Goal: Information Seeking & Learning: Check status

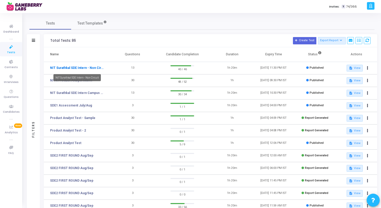
click at [101, 68] on link "NIT Surathkal SDE Intern - Non Circuit" at bounding box center [77, 67] width 54 height 5
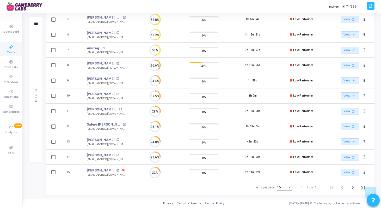
click at [290, 188] on div "Items per page:" at bounding box center [289, 187] width 5 height 4
click at [283, 184] on span "50" at bounding box center [285, 184] width 15 height 9
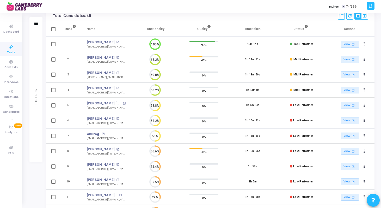
scroll to position [41, 0]
click at [98, 40] on link "[PERSON_NAME]" at bounding box center [101, 41] width 28 height 5
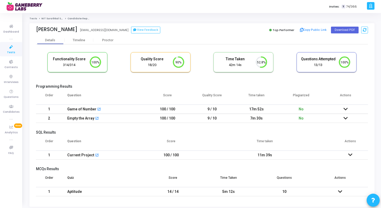
scroll to position [2, 2]
click at [53, 20] on li "NIT Surathkal SDE Intern - Non Circuit" at bounding box center [63, 18] width 52 height 3
click at [55, 18] on link "NIT Surathkal SDE Intern - Non Circuit" at bounding box center [65, 18] width 48 height 3
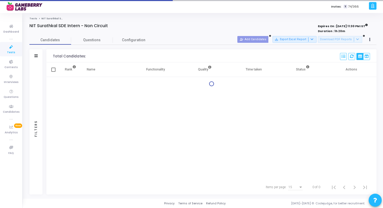
click at [162, 121] on div "Rank Name Functionality Quality Time taken Status Actions" at bounding box center [211, 120] width 330 height 117
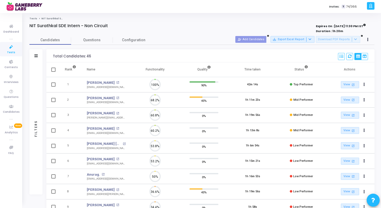
scroll to position [11, 13]
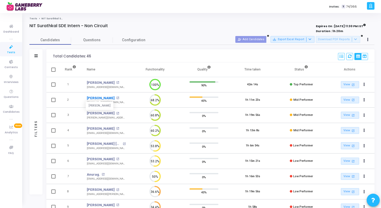
click at [105, 98] on link "[PERSON_NAME]" at bounding box center [101, 97] width 28 height 5
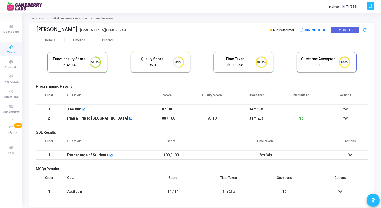
click at [50, 17] on link "NIT Surathkal SDE Intern - Non Circuit" at bounding box center [65, 18] width 48 height 3
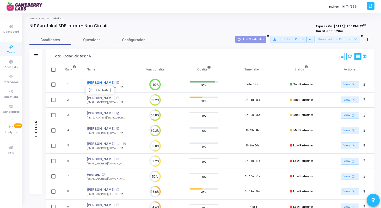
click at [97, 83] on link "[PERSON_NAME]" at bounding box center [101, 82] width 28 height 5
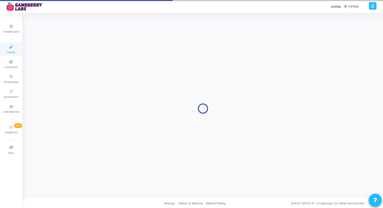
click at [264, 61] on div at bounding box center [202, 109] width 347 height 178
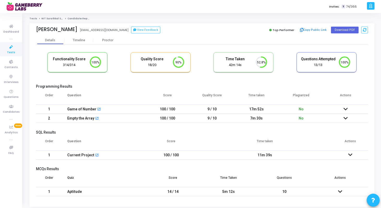
scroll to position [16, 0]
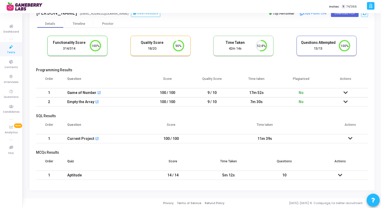
click at [347, 91] on icon at bounding box center [346, 93] width 4 height 4
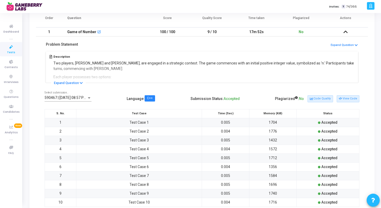
scroll to position [77, 0]
click at [75, 82] on button "Expand Question" at bounding box center [68, 82] width 35 height 5
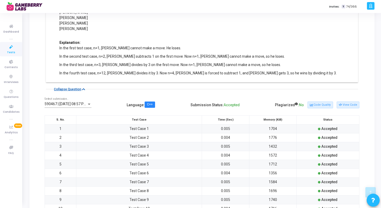
scroll to position [303, 0]
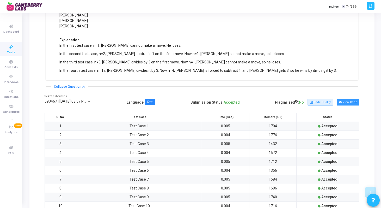
click at [353, 101] on button "View Code" at bounding box center [348, 102] width 23 height 7
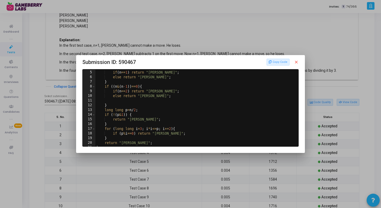
scroll to position [0, 0]
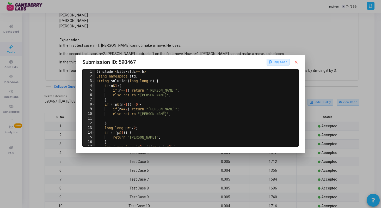
click at [298, 60] on mat-icon "close" at bounding box center [296, 62] width 5 height 5
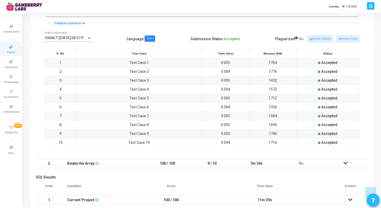
scroll to position [427, 0]
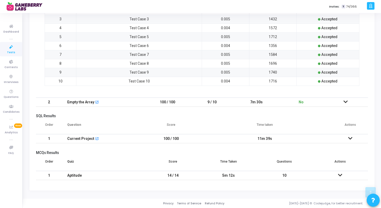
click at [345, 103] on icon at bounding box center [346, 102] width 4 height 4
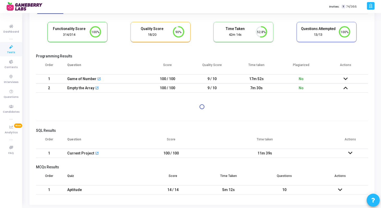
scroll to position [22, 0]
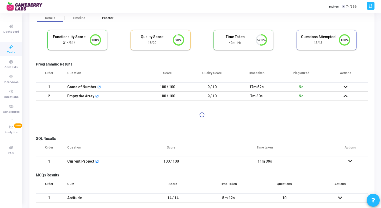
click at [107, 17] on div "Proctor" at bounding box center [107, 18] width 29 height 4
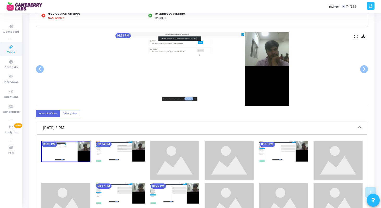
scroll to position [88, 0]
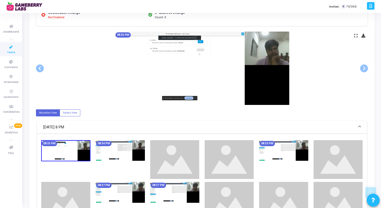
click at [71, 157] on img at bounding box center [65, 150] width 49 height 21
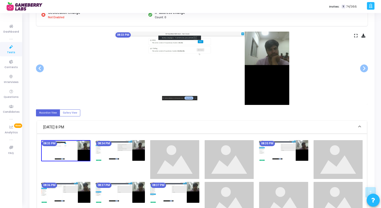
click at [121, 157] on img at bounding box center [120, 150] width 49 height 21
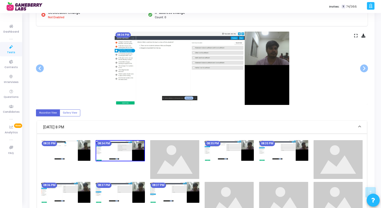
click at [178, 158] on img at bounding box center [174, 159] width 49 height 39
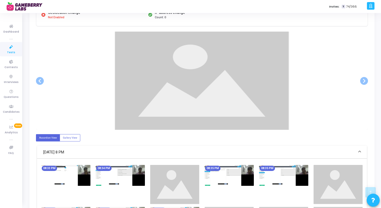
click at [220, 184] on img at bounding box center [229, 175] width 49 height 21
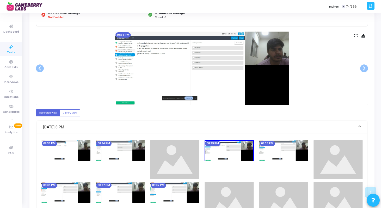
click at [274, 156] on img at bounding box center [283, 150] width 49 height 21
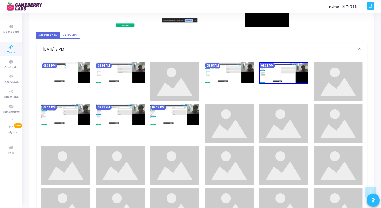
scroll to position [168, 0]
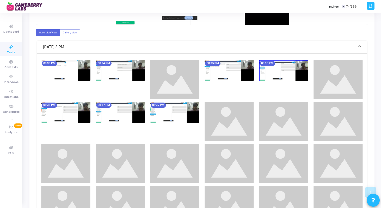
click at [166, 115] on img at bounding box center [174, 112] width 49 height 21
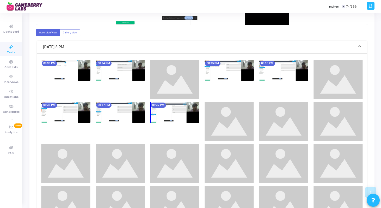
click at [126, 116] on img at bounding box center [120, 112] width 49 height 21
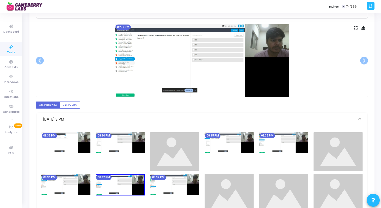
scroll to position [0, 0]
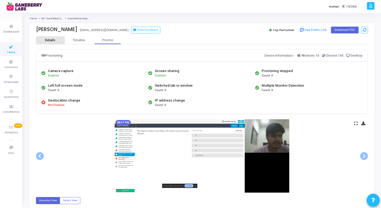
click at [46, 36] on div "Details" at bounding box center [50, 40] width 29 height 8
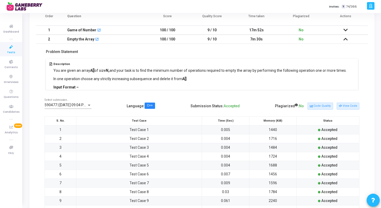
scroll to position [57, 0]
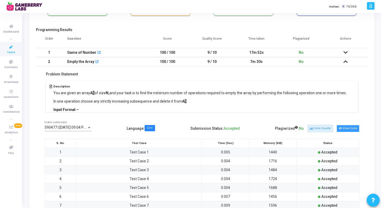
click at [351, 129] on button "View Code" at bounding box center [348, 128] width 23 height 7
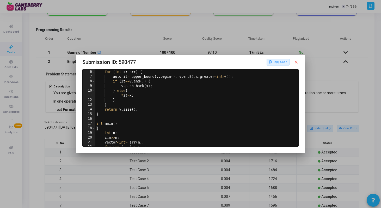
scroll to position [0, 0]
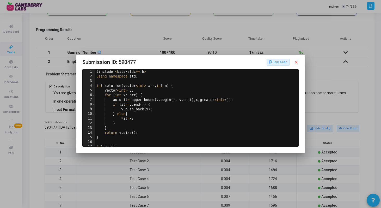
click at [297, 61] on mat-icon "close" at bounding box center [296, 62] width 5 height 5
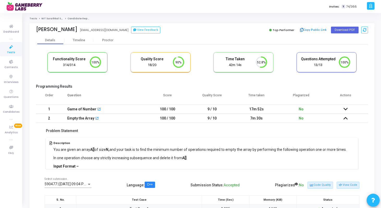
click at [131, 109] on div "Game of Number open_in_new" at bounding box center [103, 109] width 73 height 9
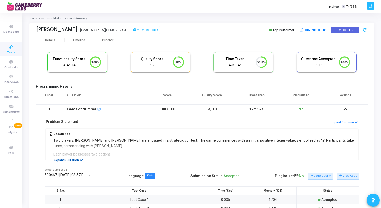
click at [73, 161] on button "Expand Question" at bounding box center [68, 159] width 35 height 5
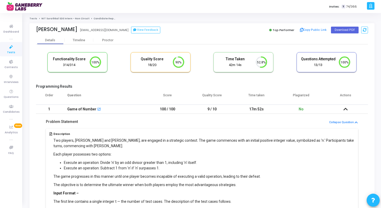
click at [51, 19] on link "NIT Surathkal SDE Intern - Non Circuit" at bounding box center [65, 18] width 48 height 3
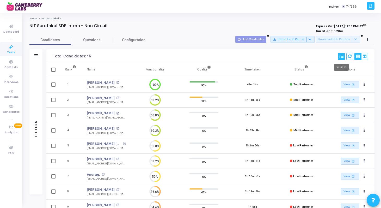
click at [341, 55] on icon at bounding box center [342, 56] width 4 height 4
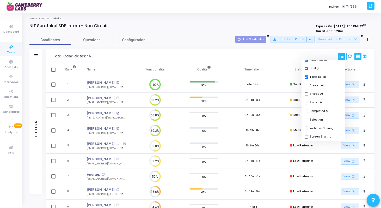
click at [306, 118] on input "checkbox" at bounding box center [306, 119] width 3 height 3
checkbox input "true"
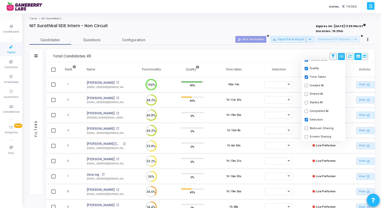
click at [266, 59] on div "Total Candidates: 46 Save View Delete View Select S No Name Questions Functiona…" at bounding box center [210, 55] width 328 height 13
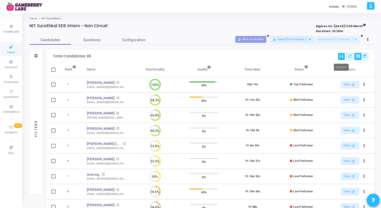
click at [341, 58] on icon at bounding box center [342, 56] width 4 height 4
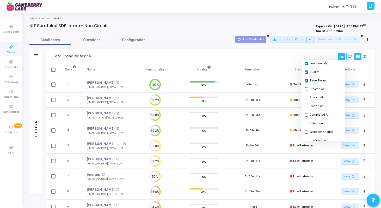
scroll to position [40, 0]
click at [306, 122] on input "checkbox" at bounding box center [306, 120] width 3 height 3
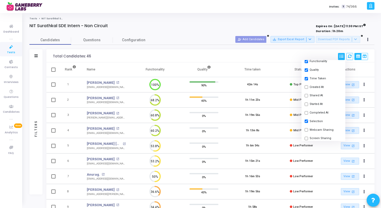
checkbox input "true"
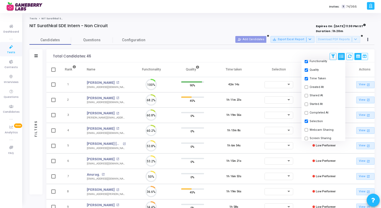
scroll to position [11, 13]
click at [262, 53] on div "Total Candidates: 46 Save View Delete View Select S No Name Questions Functiona…" at bounding box center [210, 55] width 328 height 13
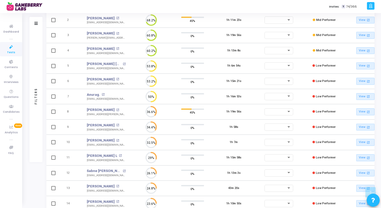
scroll to position [80, 0]
click at [103, 108] on link "[PERSON_NAME]" at bounding box center [101, 109] width 28 height 5
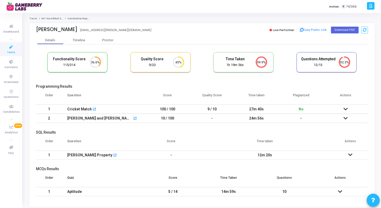
scroll to position [16, 0]
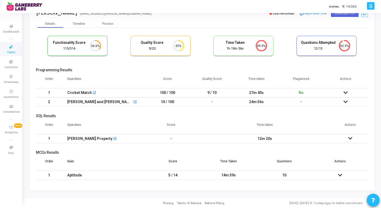
click at [348, 138] on icon at bounding box center [350, 138] width 4 height 4
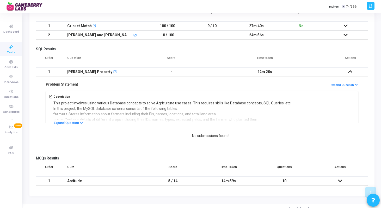
scroll to position [89, 0]
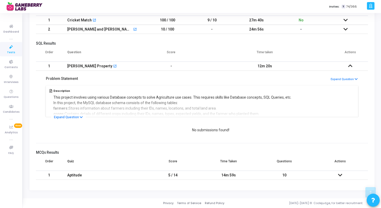
click at [340, 174] on icon at bounding box center [340, 175] width 4 height 4
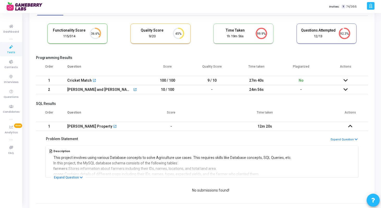
scroll to position [0, 0]
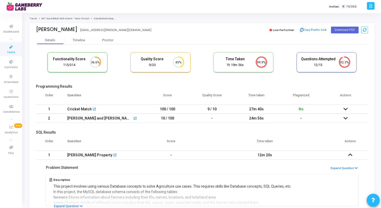
click at [47, 18] on link "NIT Surathkal SDE Intern - Non Circuit" at bounding box center [65, 18] width 48 height 3
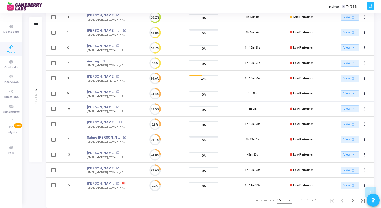
scroll to position [126, 0]
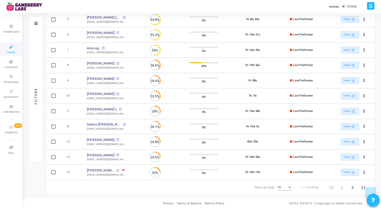
click at [289, 187] on div "Items per page:" at bounding box center [289, 187] width 3 height 1
click at [281, 182] on span "50" at bounding box center [285, 184] width 15 height 9
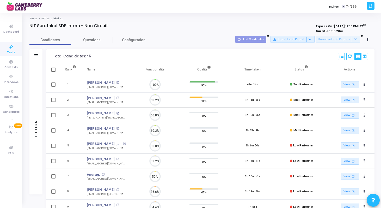
scroll to position [2, 2]
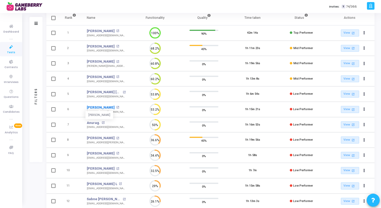
click at [97, 107] on link "[PERSON_NAME]" at bounding box center [101, 107] width 28 height 5
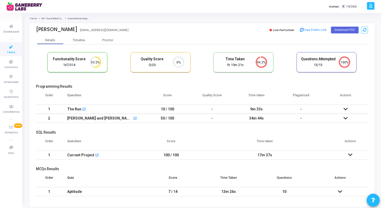
click at [346, 117] on icon at bounding box center [346, 118] width 4 height 4
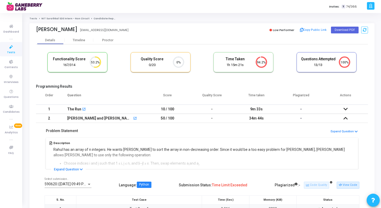
click at [53, 18] on link "NIT Surathkal SDE Intern - Non Circuit" at bounding box center [65, 18] width 48 height 3
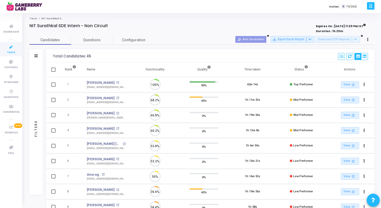
scroll to position [11, 13]
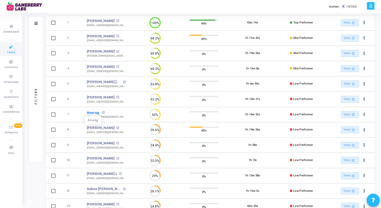
click at [94, 113] on link "Anurag." at bounding box center [93, 112] width 13 height 5
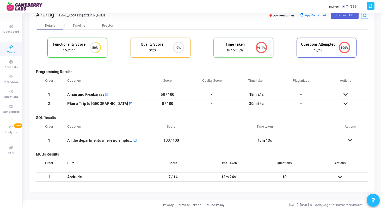
click at [344, 93] on icon at bounding box center [346, 95] width 4 height 4
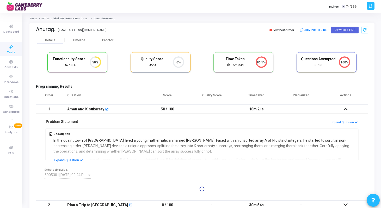
click at [47, 18] on link "NIT Surathkal SDE Intern - Non Circuit" at bounding box center [65, 18] width 48 height 3
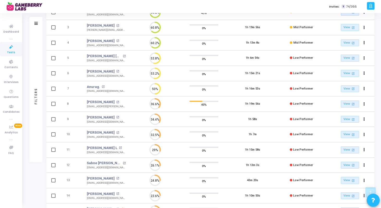
scroll to position [89, 0]
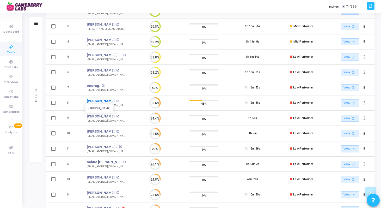
click at [103, 101] on link "[PERSON_NAME]" at bounding box center [101, 100] width 28 height 5
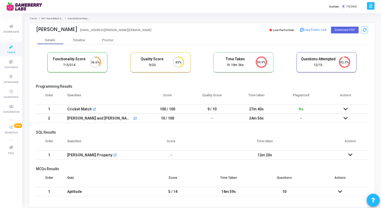
scroll to position [16, 0]
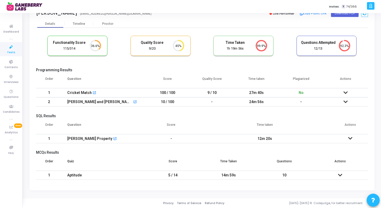
click at [349, 138] on icon at bounding box center [350, 138] width 4 height 4
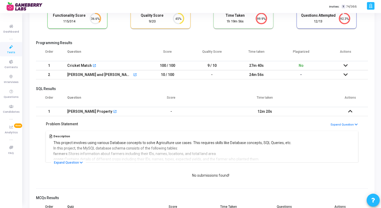
scroll to position [89, 0]
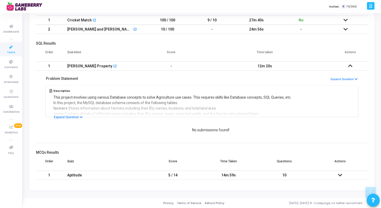
click at [340, 175] on icon at bounding box center [340, 175] width 4 height 4
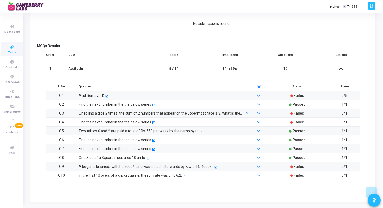
scroll to position [0, 0]
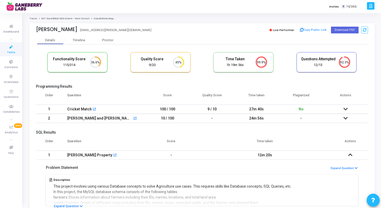
click at [54, 18] on link "NIT Surathkal SDE Intern - Non Circuit" at bounding box center [65, 18] width 48 height 3
